Goal: Task Accomplishment & Management: Manage account settings

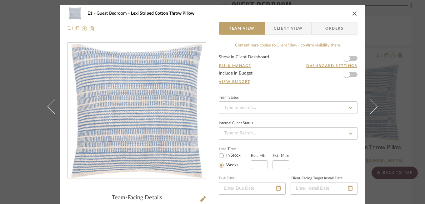
click at [352, 14] on icon "close" at bounding box center [354, 13] width 5 height 5
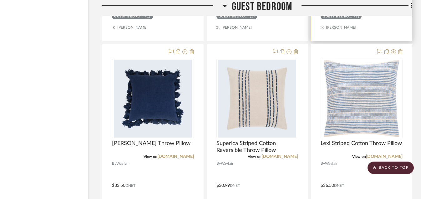
scroll to position [2772, 29]
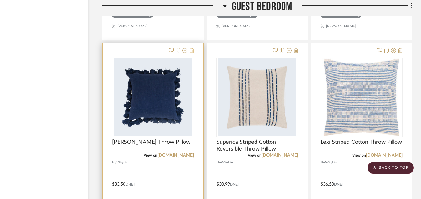
click at [193, 48] on icon at bounding box center [191, 50] width 4 height 5
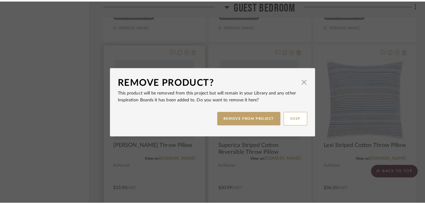
scroll to position [0, 0]
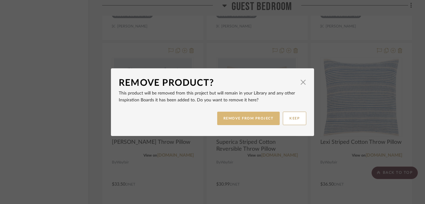
click at [231, 115] on button "REMOVE FROM PROJECT" at bounding box center [248, 118] width 63 height 13
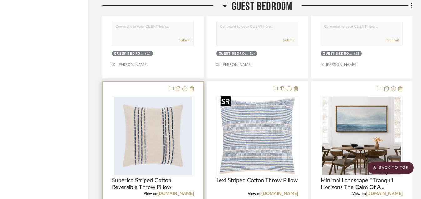
scroll to position [2733, 29]
click at [192, 88] on icon at bounding box center [191, 89] width 4 height 5
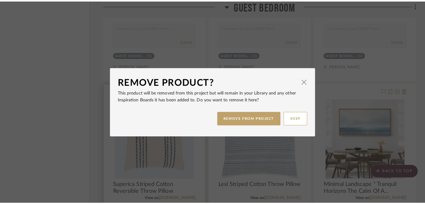
scroll to position [0, 0]
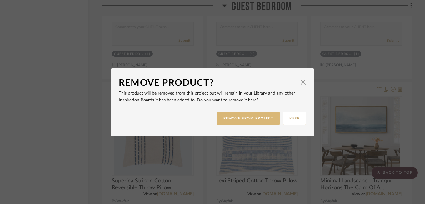
click at [237, 121] on button "REMOVE FROM PROJECT" at bounding box center [248, 118] width 63 height 13
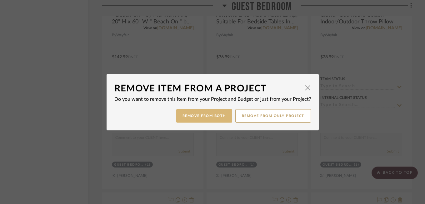
click at [216, 115] on button "Remove from Both" at bounding box center [204, 115] width 56 height 13
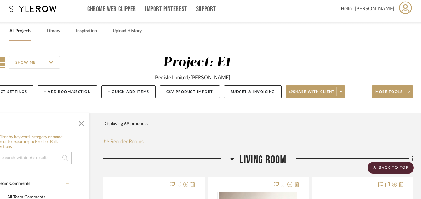
scroll to position [0, 28]
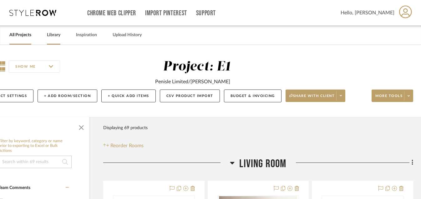
click at [51, 35] on link "Library" at bounding box center [53, 35] width 13 height 8
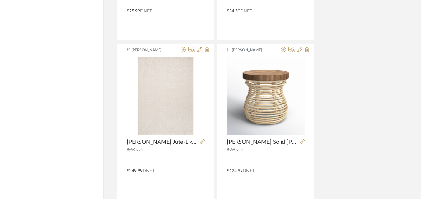
scroll to position [919, 28]
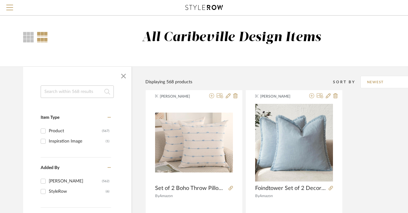
scroll to position [0, 4]
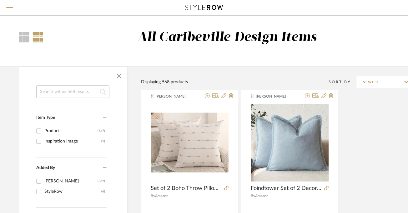
click at [78, 93] on input at bounding box center [72, 92] width 73 height 13
type input "Tommy"
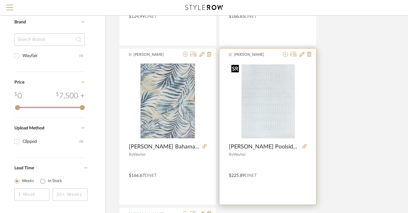
scroll to position [220, 27]
click at [285, 117] on div at bounding box center [267, 103] width 78 height 83
click at [277, 111] on img "0" at bounding box center [267, 101] width 78 height 78
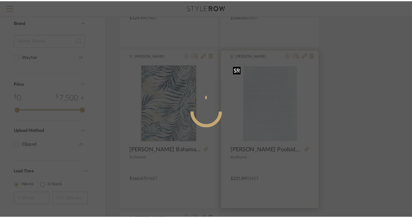
scroll to position [0, 0]
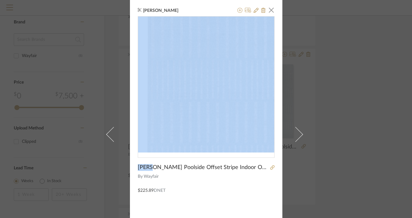
click at [178, 86] on img "0" at bounding box center [206, 85] width 136 height 136
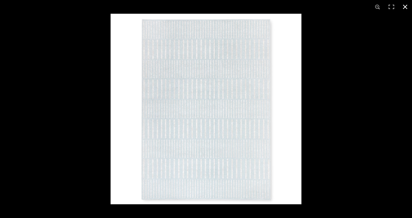
click at [406, 8] on button at bounding box center [406, 7] width 14 height 14
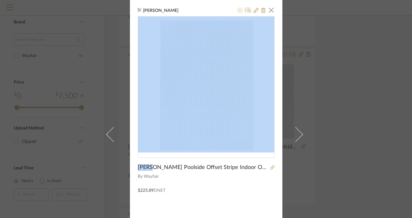
click at [238, 13] on icon at bounding box center [240, 10] width 5 height 5
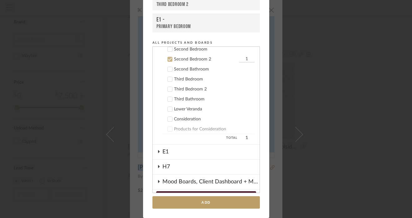
scroll to position [143, 0]
click at [197, 90] on div "Third Bedroom 2" at bounding box center [214, 89] width 81 height 5
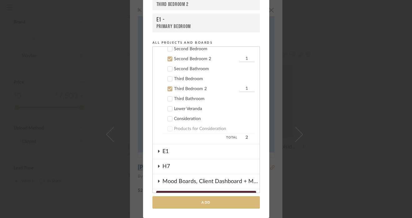
click at [204, 202] on button "Add" at bounding box center [207, 203] width 108 height 13
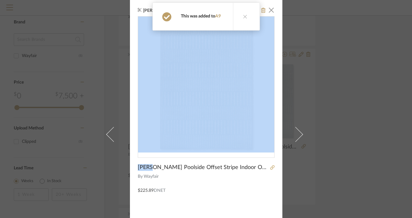
click at [346, 100] on div "Brianne Leiva × TOMMY BAHAMA Poolside Offset Stripe Indoor Outdoor Area Rug Blu…" at bounding box center [206, 109] width 412 height 218
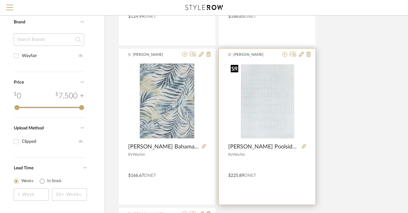
scroll to position [0, 27]
